Goal: Task Accomplishment & Management: Manage account settings

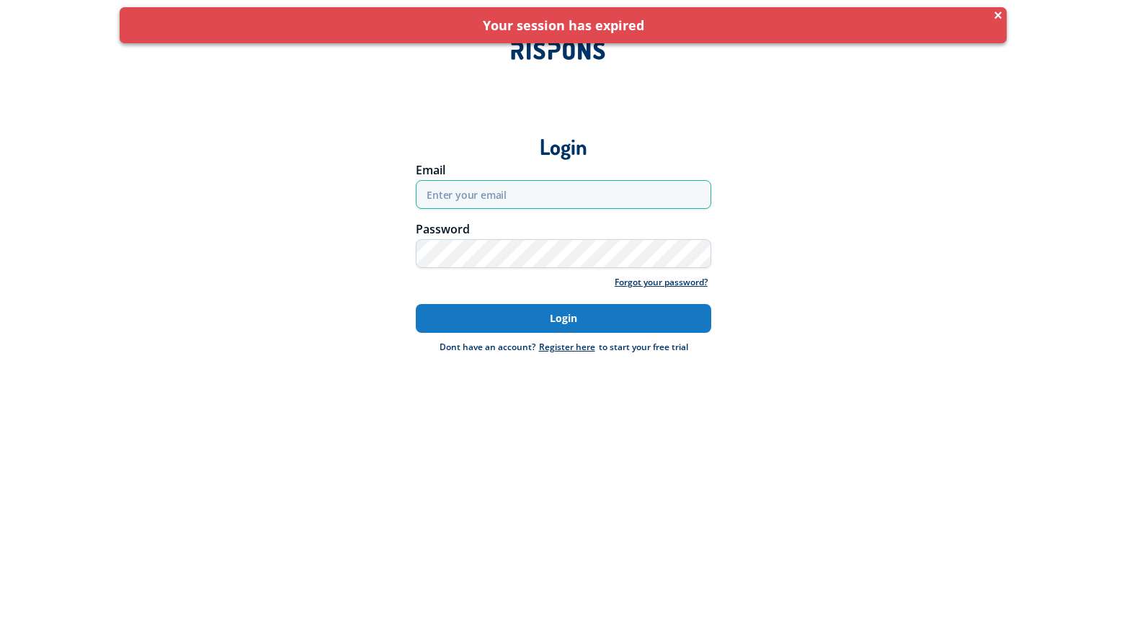
type input "[EMAIL_ADDRESS][DOMAIN_NAME]"
click at [536, 321] on button "Login" at bounding box center [563, 318] width 295 height 29
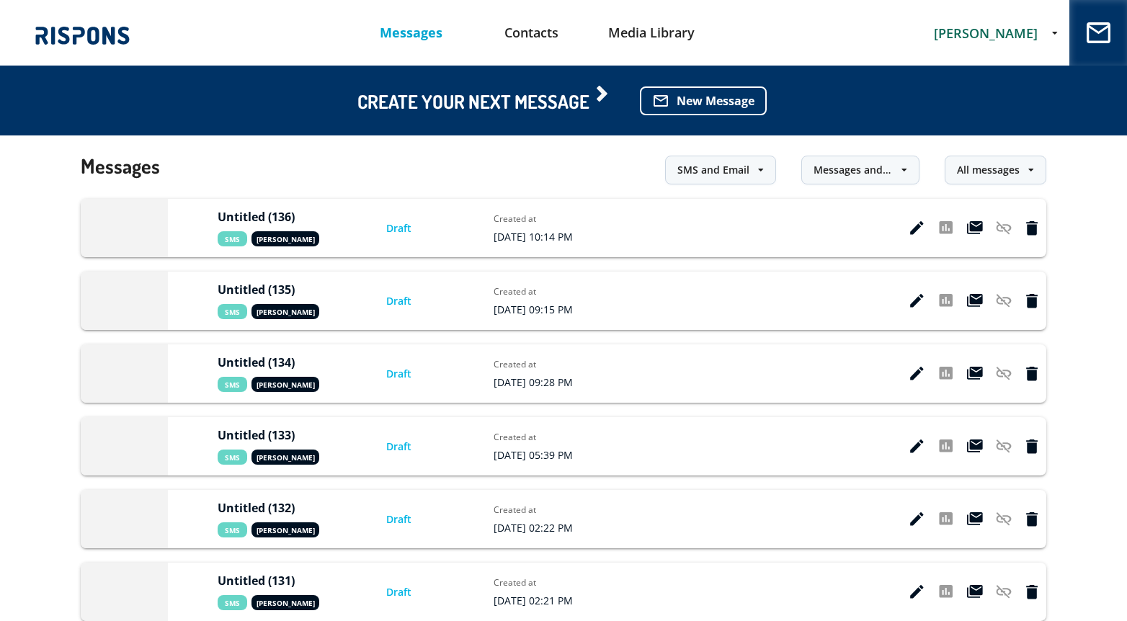
click at [999, 32] on span "stefania petrescu" at bounding box center [986, 32] width 104 height 17
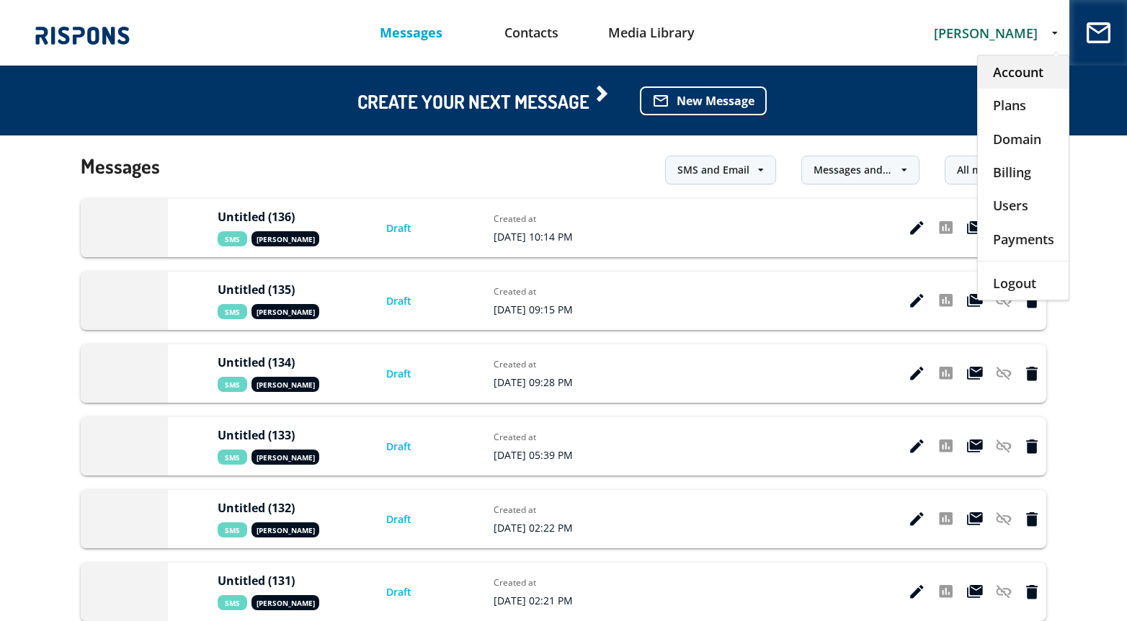
click at [1019, 73] on div "Account" at bounding box center [1023, 71] width 91 height 33
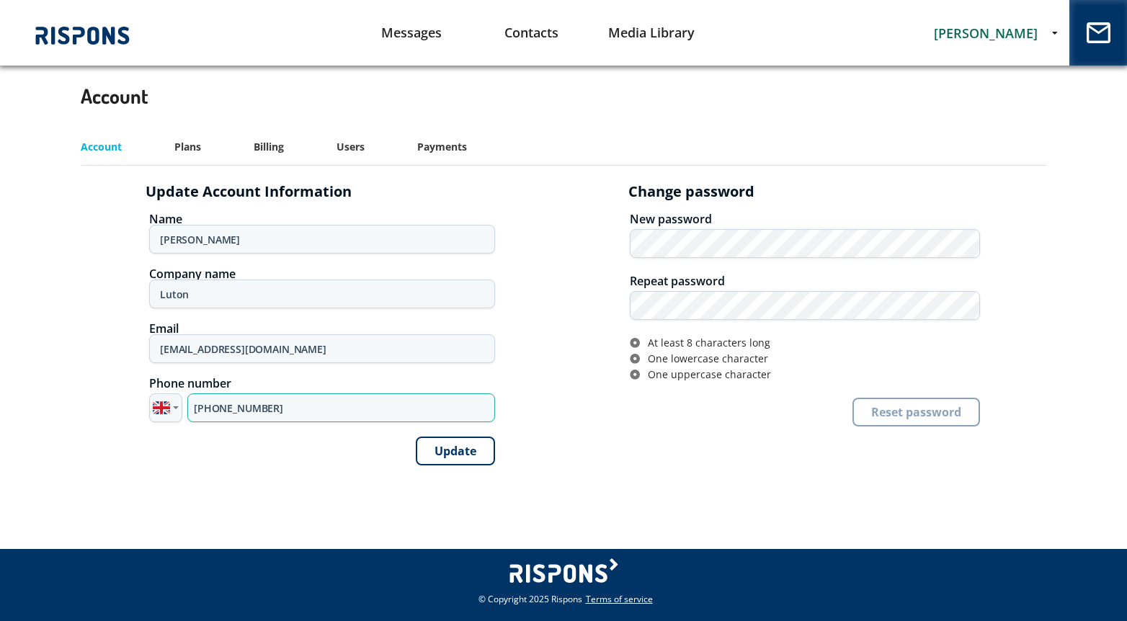
click at [241, 414] on input "+44 7360 246712" at bounding box center [341, 407] width 308 height 29
paste input "795 308313"
type input "+44 7795 308313"
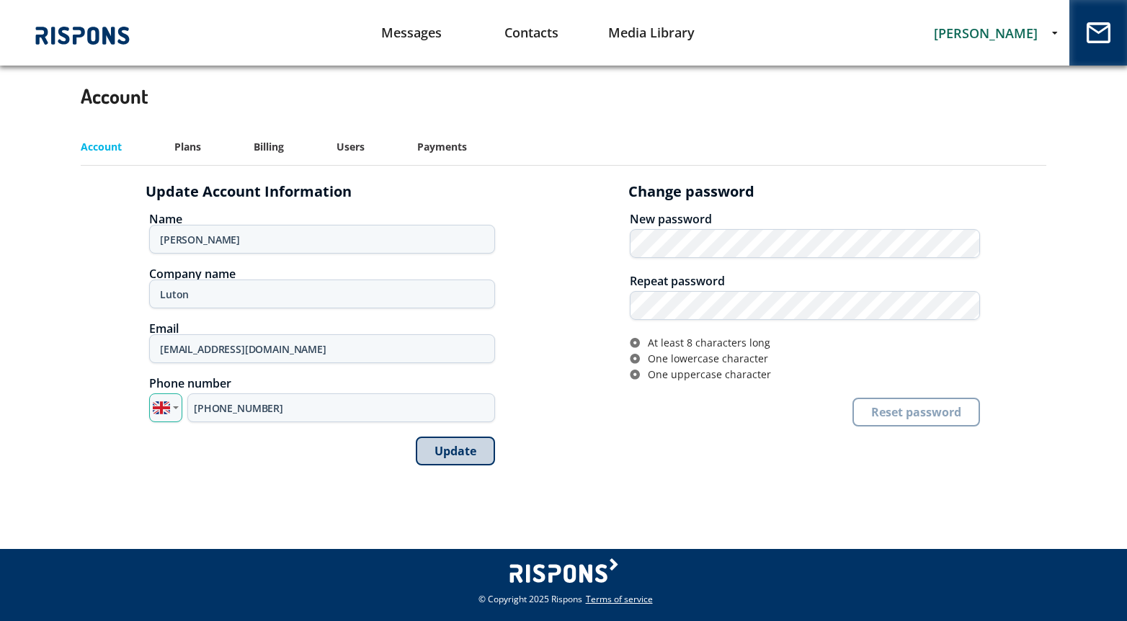
click at [457, 447] on button "Update" at bounding box center [455, 451] width 79 height 29
click at [402, 30] on link "Messages" at bounding box center [412, 32] width 120 height 37
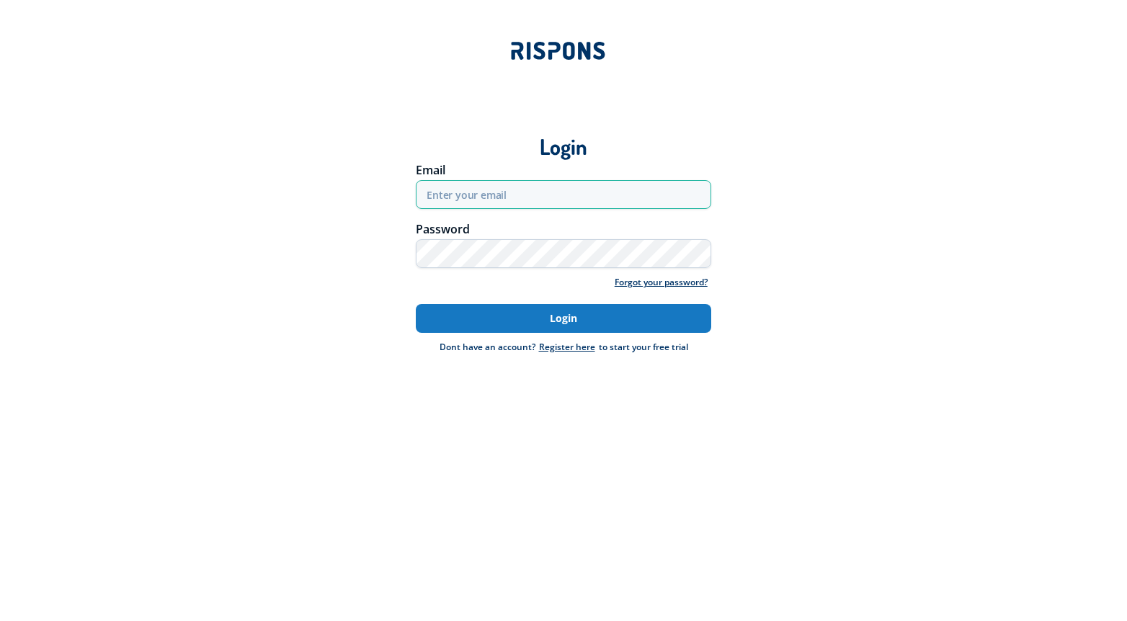
type input "[EMAIL_ADDRESS][DOMAIN_NAME]"
click at [516, 316] on button "Login" at bounding box center [563, 318] width 295 height 29
